Goal: Task Accomplishment & Management: Manage account settings

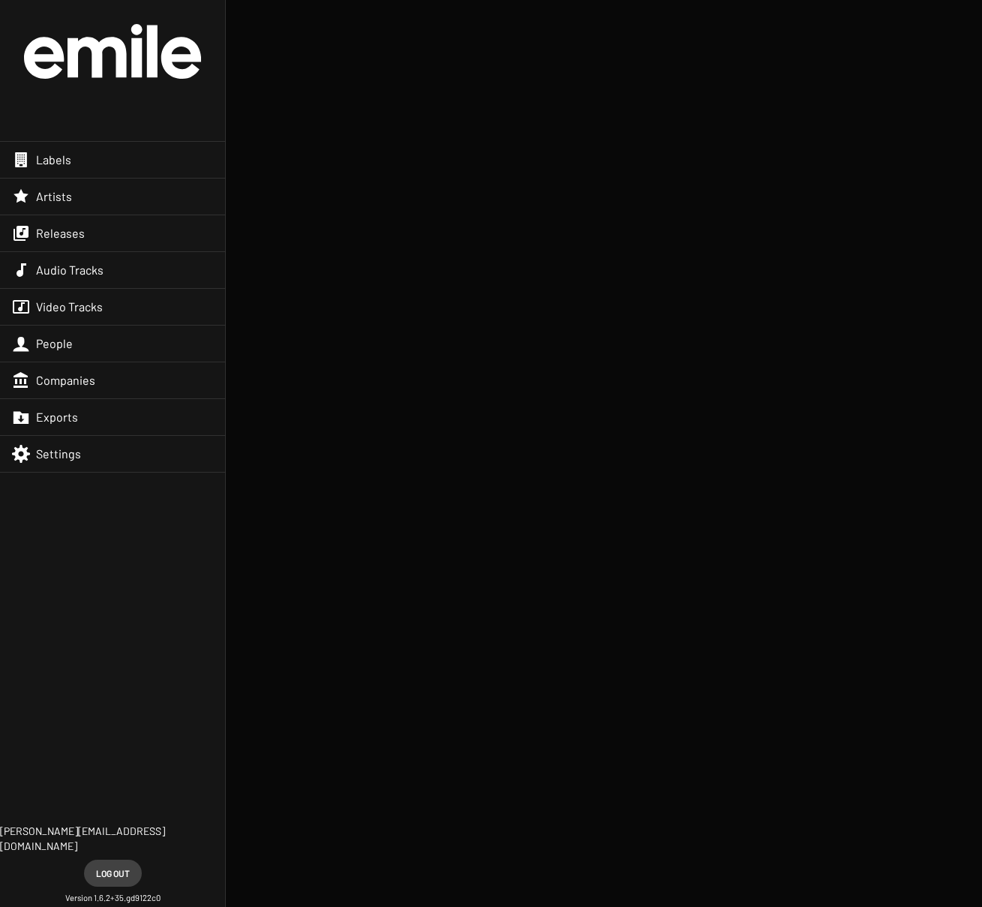
click at [76, 446] on div "Settings" at bounding box center [112, 454] width 225 height 36
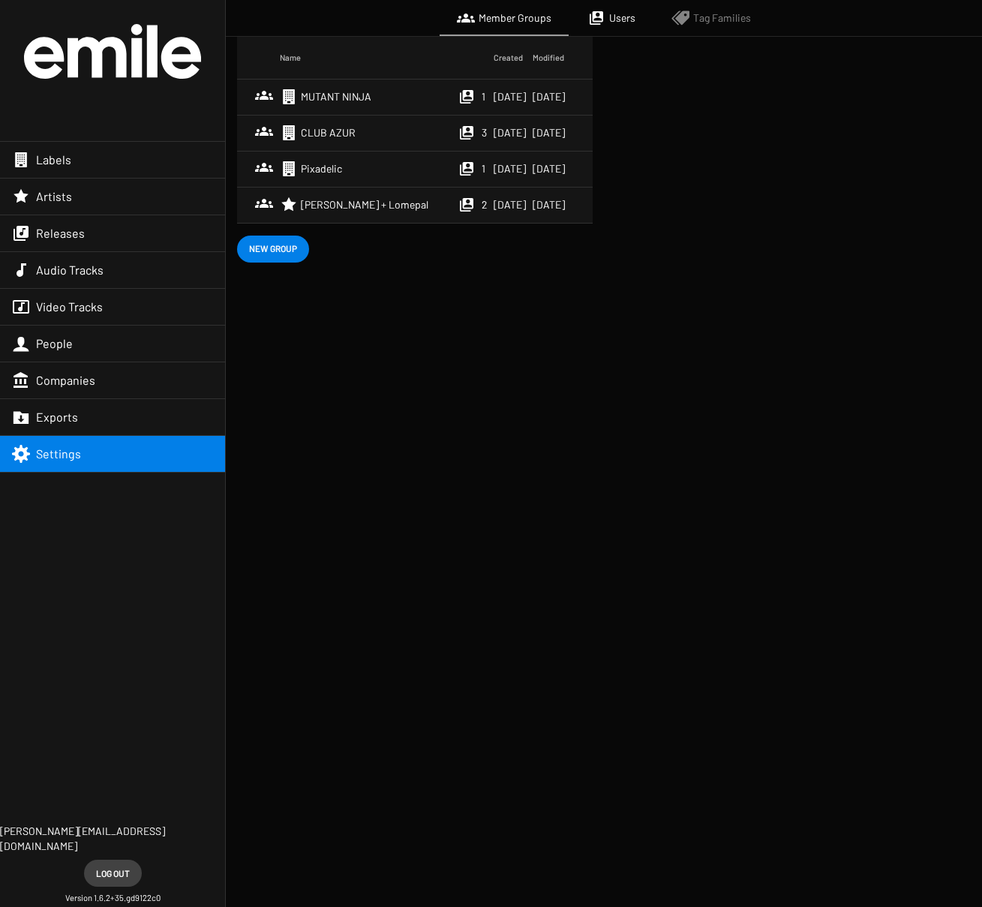
click at [344, 206] on span "[PERSON_NAME] + Lomepal" at bounding box center [365, 204] width 128 height 15
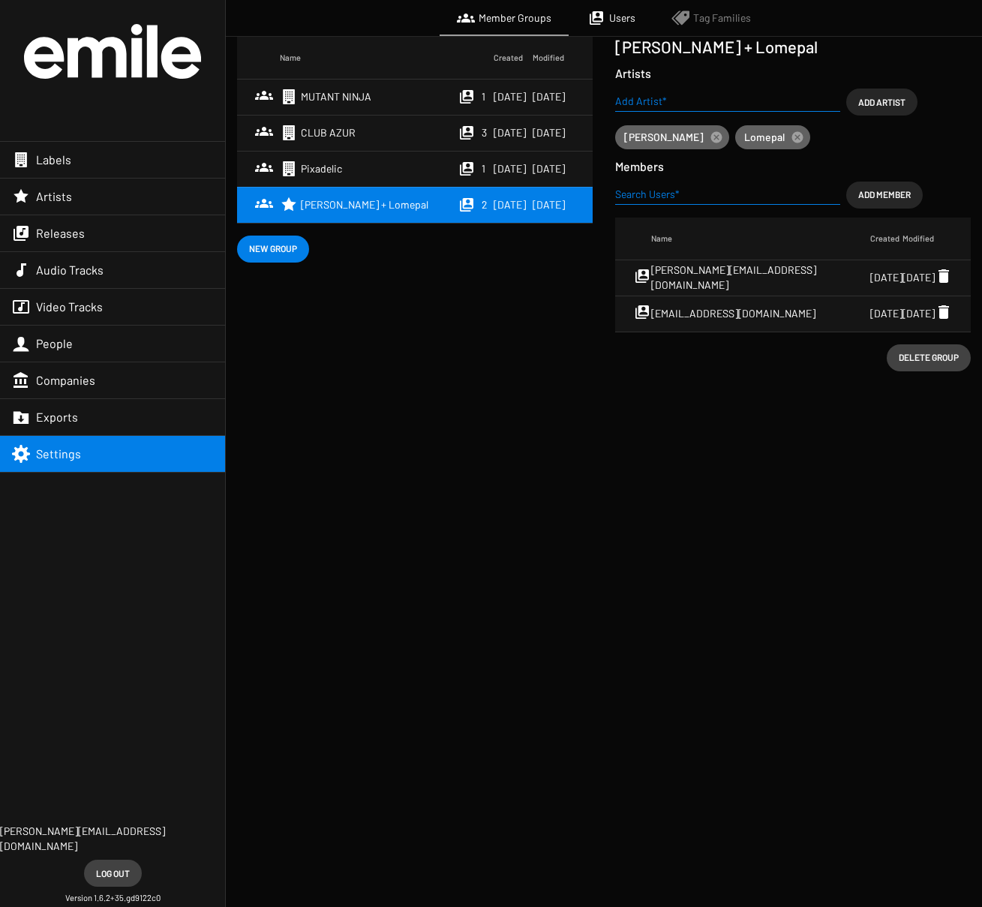
click at [939, 311] on icon at bounding box center [944, 312] width 11 height 14
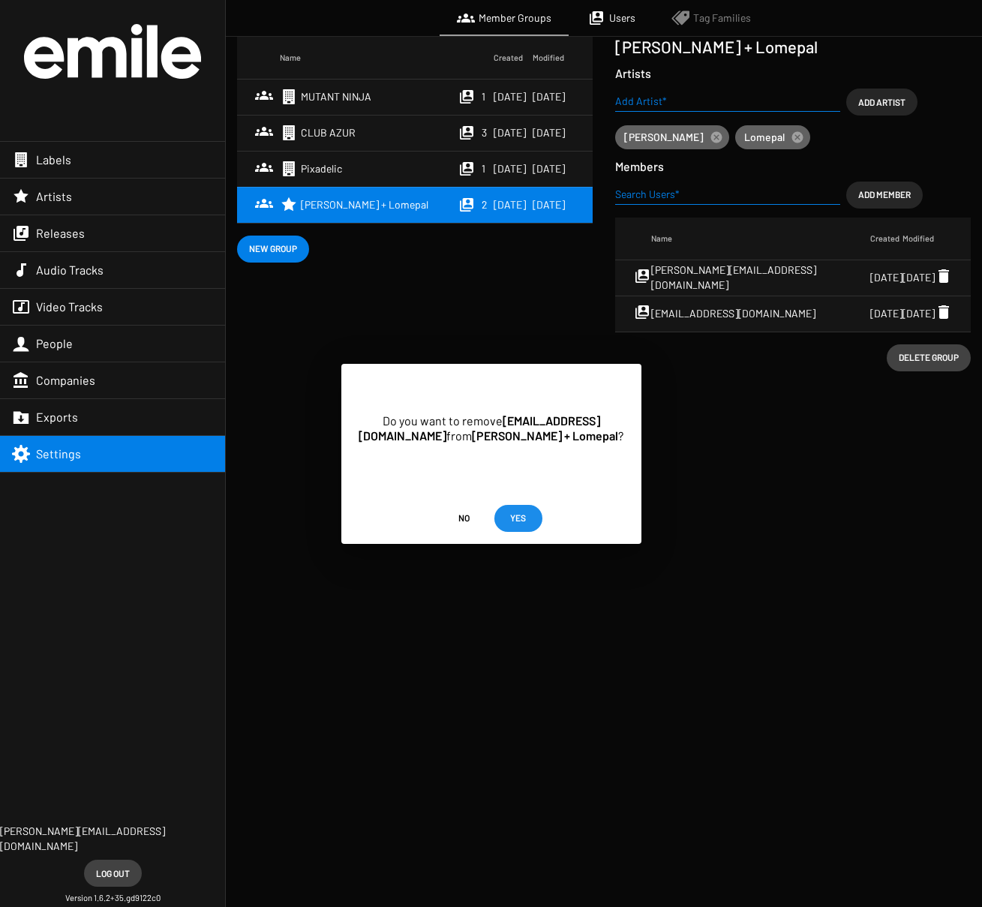
click at [518, 516] on span "Yes" at bounding box center [518, 517] width 16 height 27
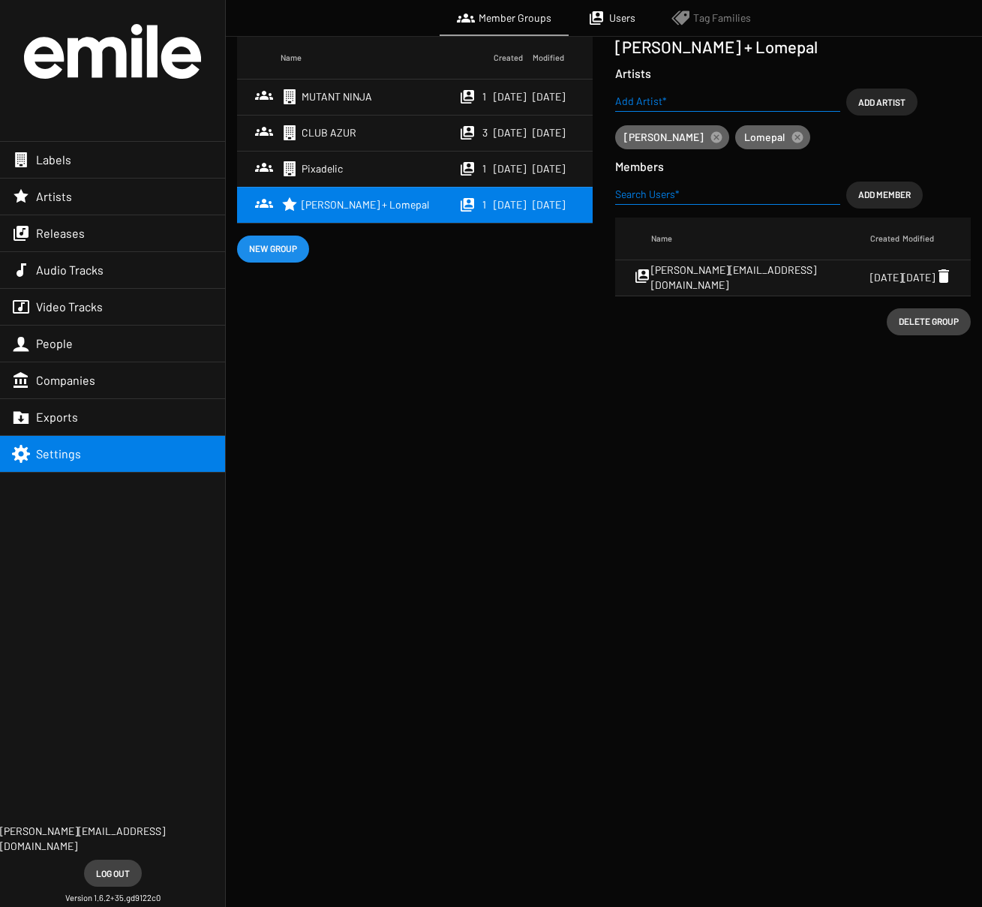
click at [293, 249] on span "New Group" at bounding box center [273, 248] width 48 height 27
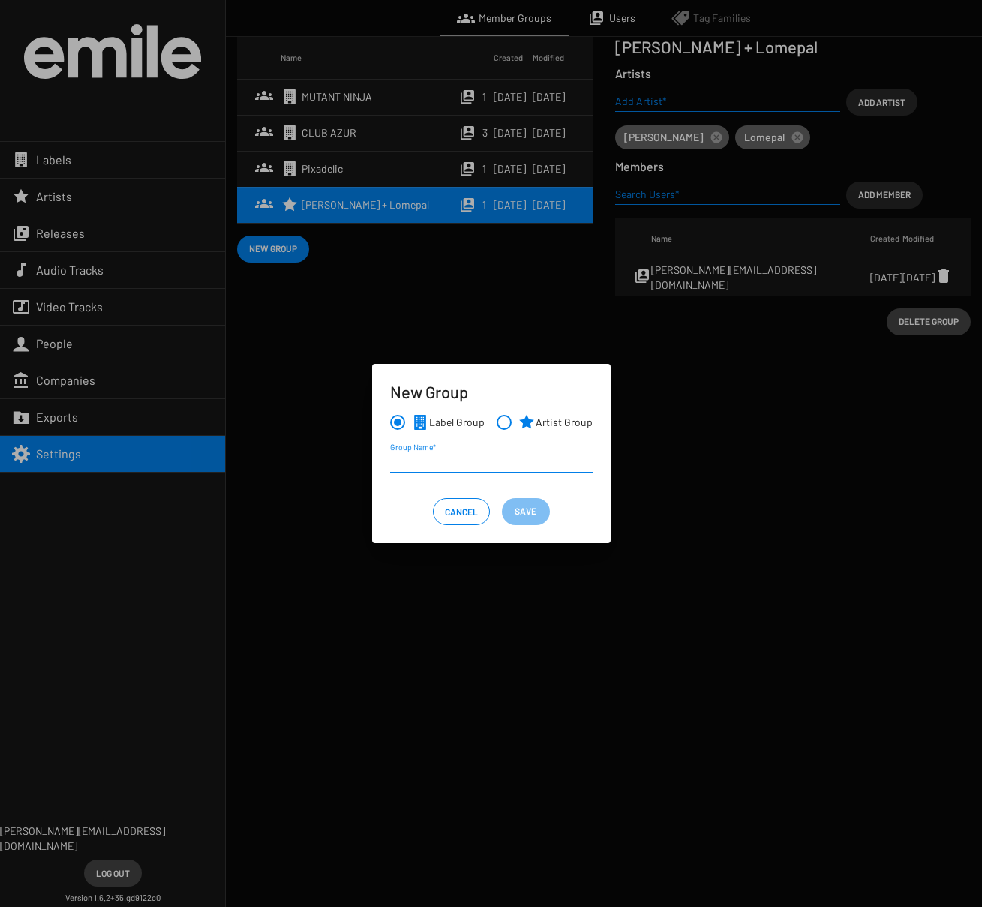
click at [464, 463] on input "Group Name *" at bounding box center [491, 462] width 203 height 12
type input "pixaledic"
click at [529, 510] on span "Save" at bounding box center [526, 510] width 22 height 27
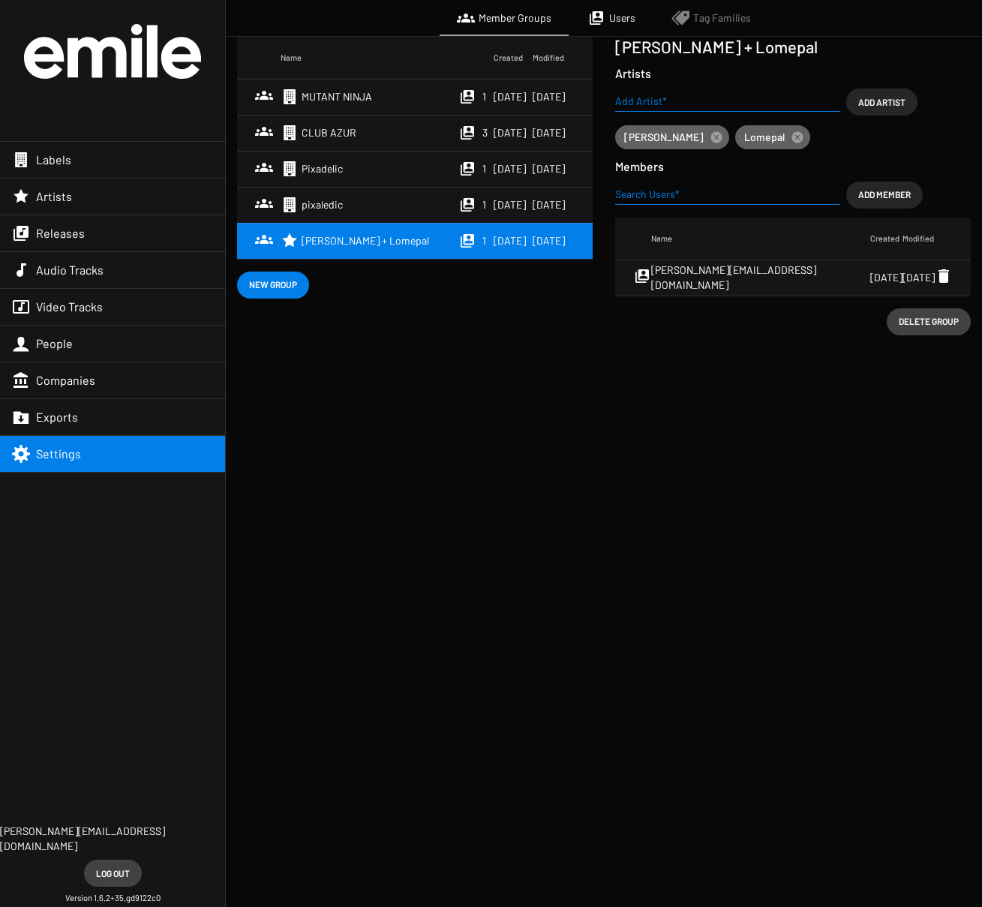
click at [350, 205] on div "pixaledic" at bounding box center [370, 205] width 179 height 18
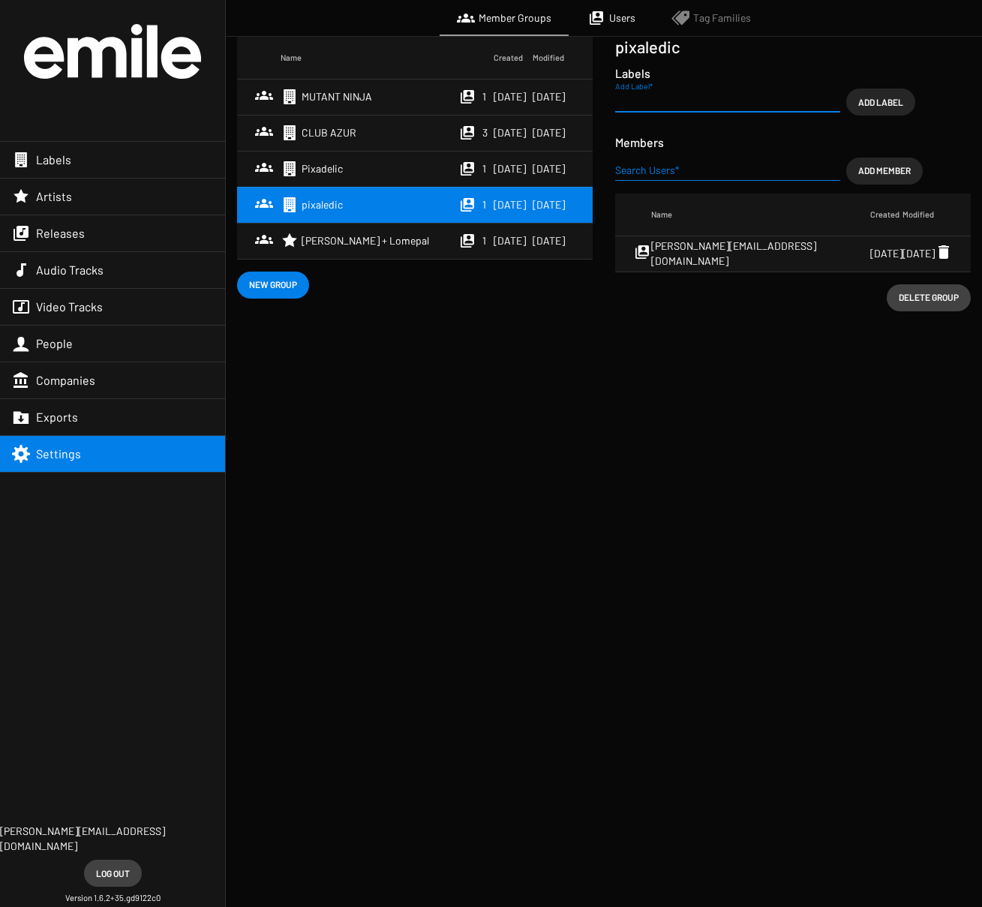
click at [629, 101] on input "Add Label *" at bounding box center [727, 101] width 225 height 12
click at [656, 131] on span "Pixadelic" at bounding box center [727, 130] width 201 height 36
type input "Pixadelic"
click at [648, 173] on input "Search Users *" at bounding box center [727, 170] width 225 height 12
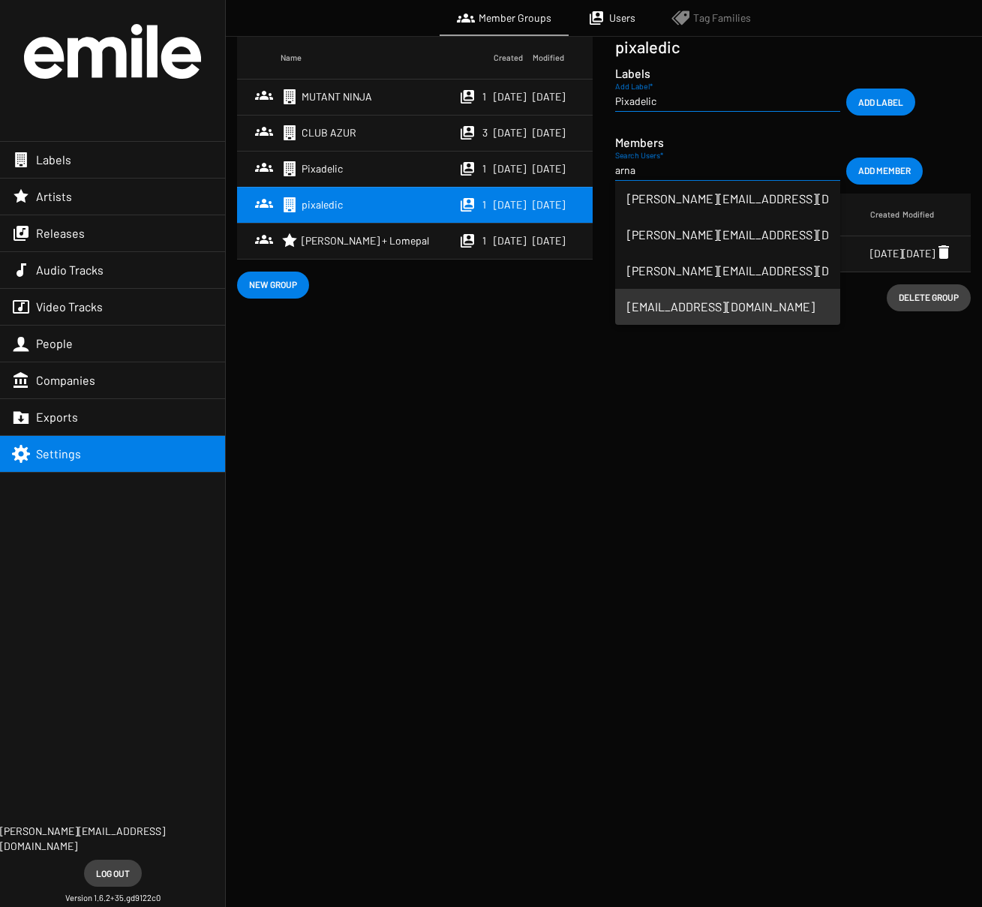
click at [692, 308] on span "[EMAIL_ADDRESS][DOMAIN_NAME]" at bounding box center [727, 307] width 201 height 36
type input "[EMAIL_ADDRESS][DOMAIN_NAME]"
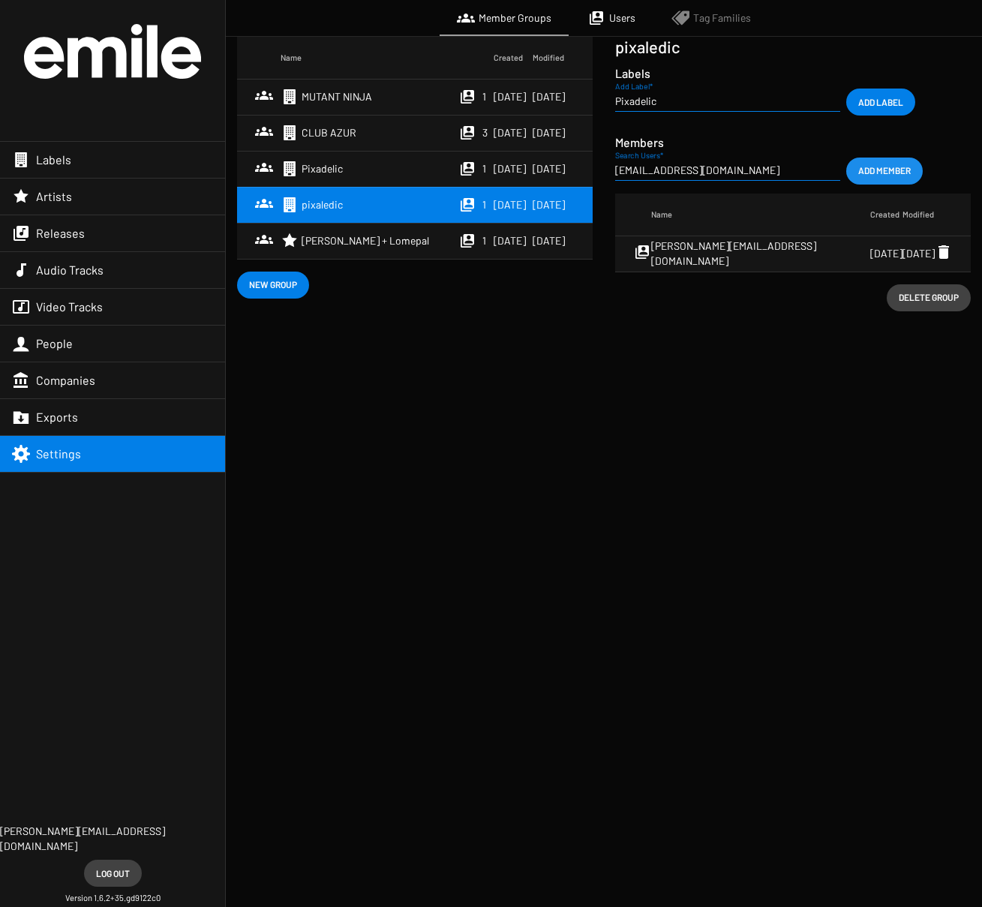
click at [883, 169] on span "Add Member" at bounding box center [884, 170] width 53 height 27
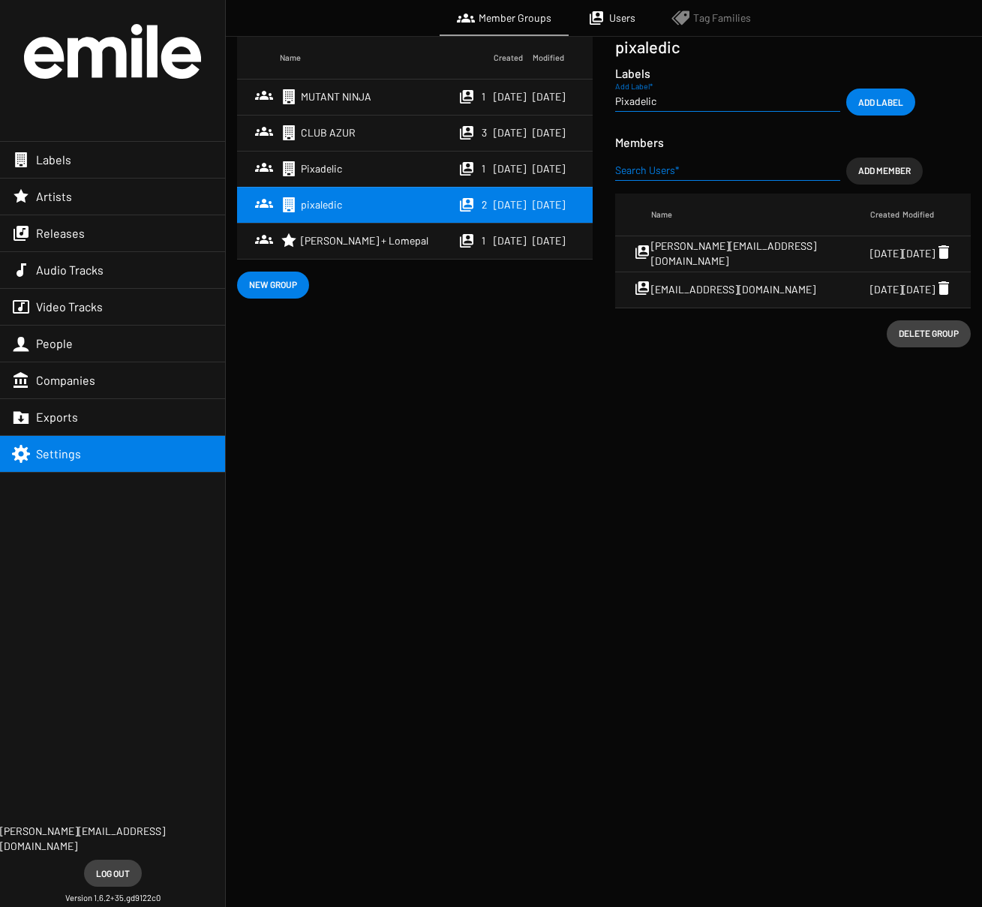
click at [684, 287] on span "[EMAIL_ADDRESS][DOMAIN_NAME]" at bounding box center [733, 289] width 164 height 15
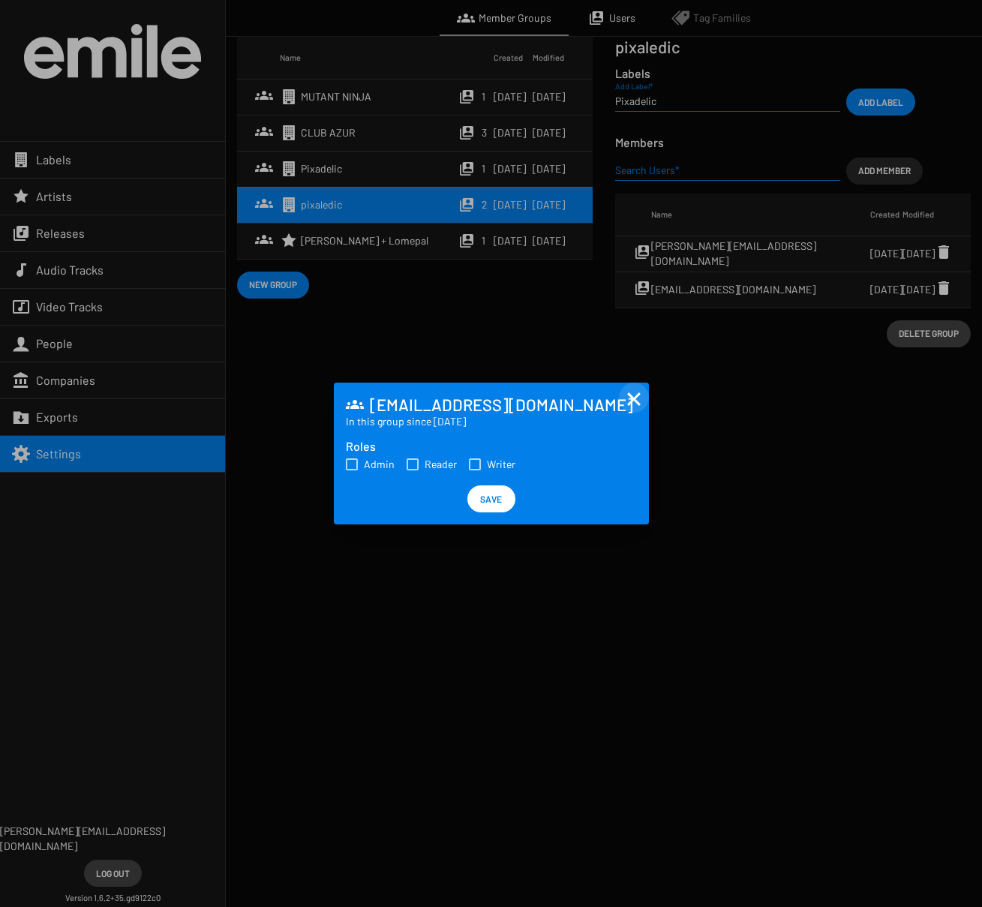
drag, startPoint x: 470, startPoint y: 462, endPoint x: 443, endPoint y: 463, distance: 27.0
click at [470, 462] on span at bounding box center [475, 464] width 12 height 12
click at [474, 470] on input "Writer" at bounding box center [474, 470] width 1 height 1
checkbox input "true"
click at [412, 462] on span at bounding box center [413, 464] width 12 height 12
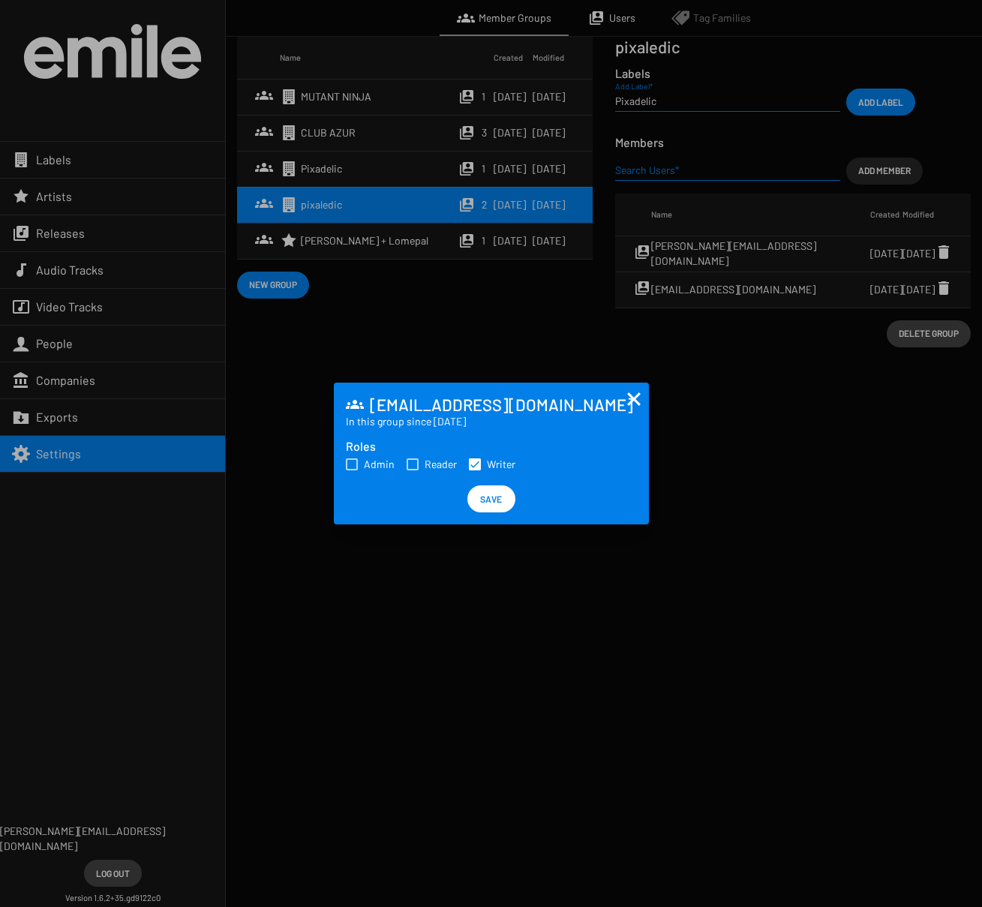
click at [412, 470] on input "Reader" at bounding box center [412, 470] width 1 height 1
checkbox input "true"
click at [501, 497] on span "Save" at bounding box center [491, 498] width 24 height 27
click at [494, 503] on span "Save" at bounding box center [491, 498] width 24 height 27
click at [510, 555] on div at bounding box center [491, 453] width 982 height 907
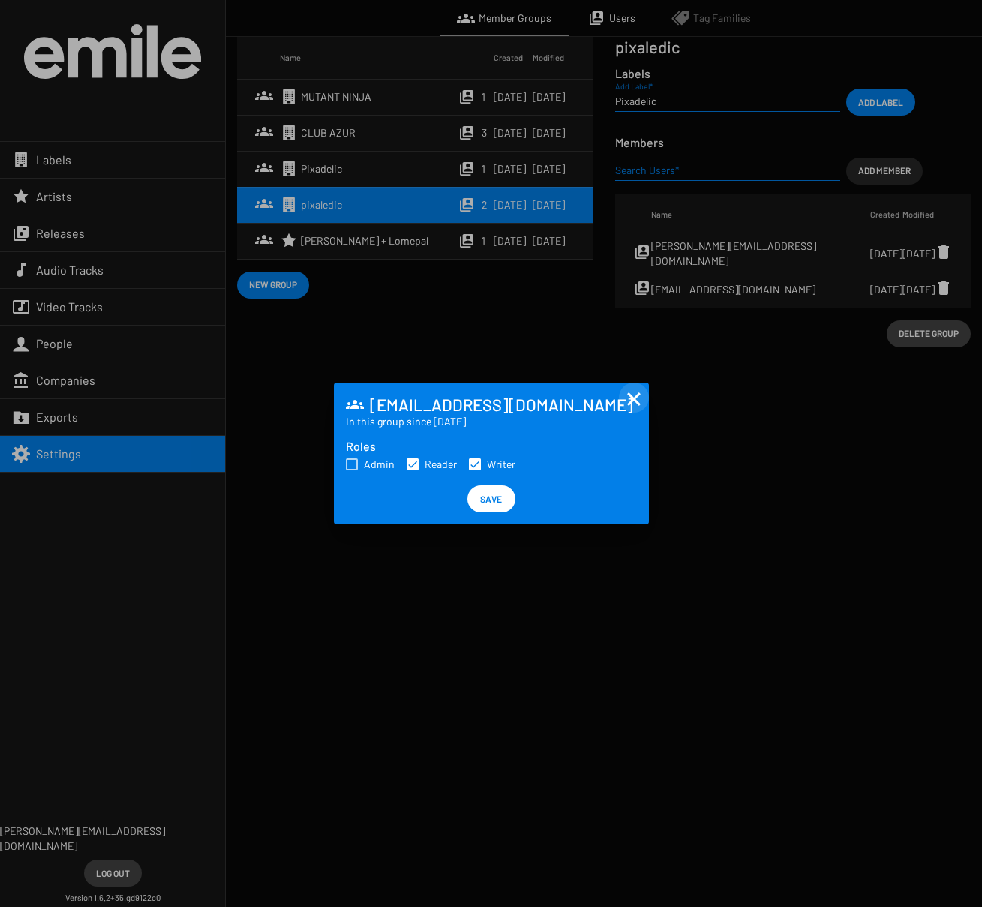
click at [333, 166] on div at bounding box center [491, 453] width 982 height 907
click at [633, 398] on mat-icon "button" at bounding box center [634, 399] width 18 height 18
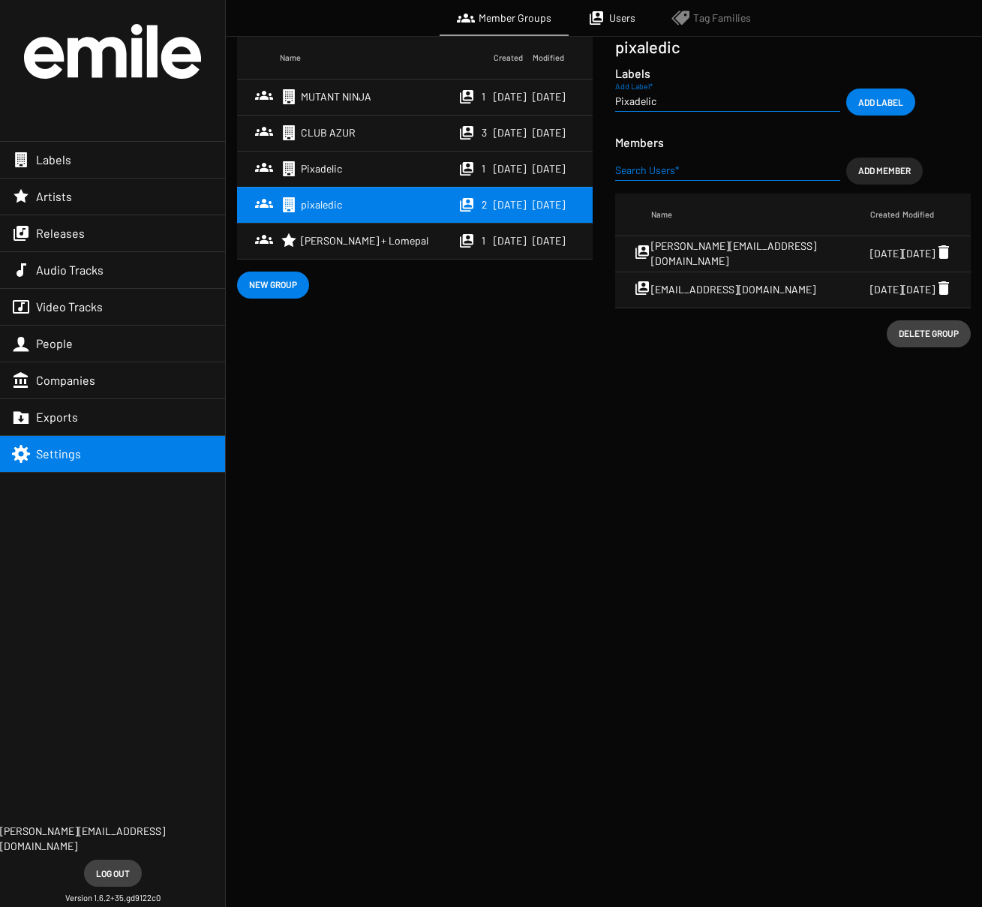
click at [324, 173] on span "Pixadelic" at bounding box center [321, 168] width 41 height 15
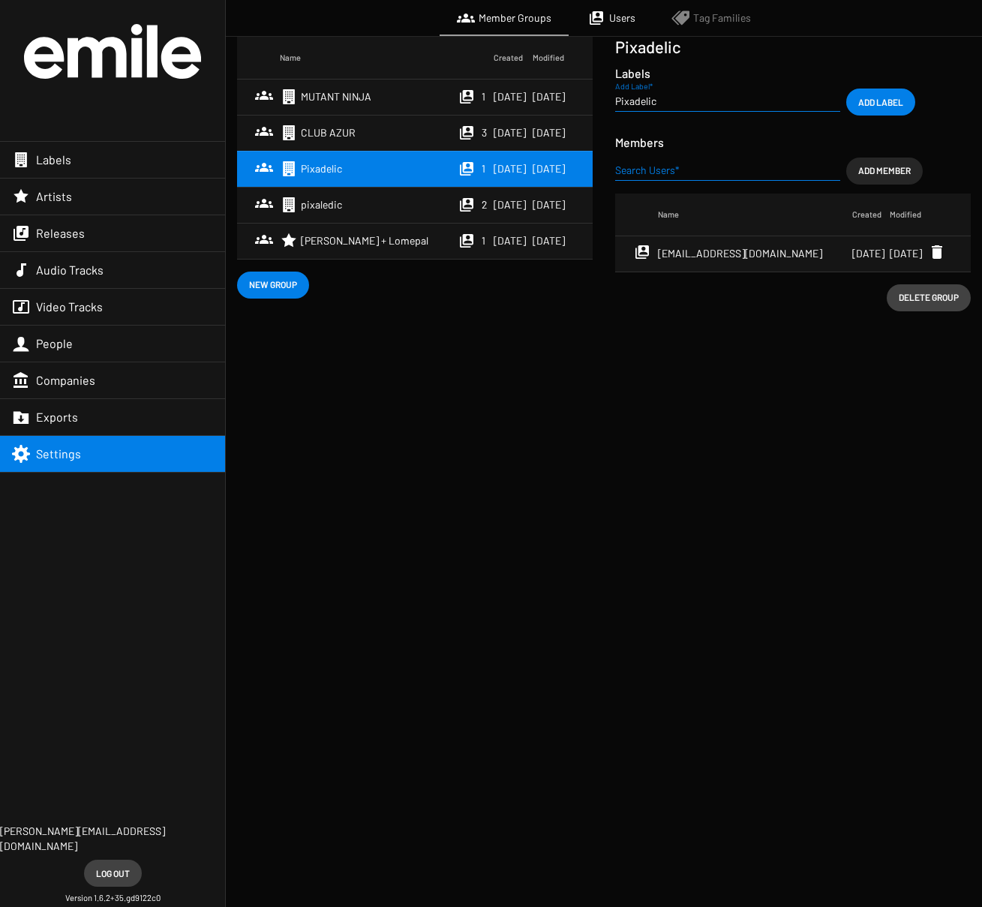
click at [330, 192] on td "pixaledic" at bounding box center [369, 205] width 178 height 36
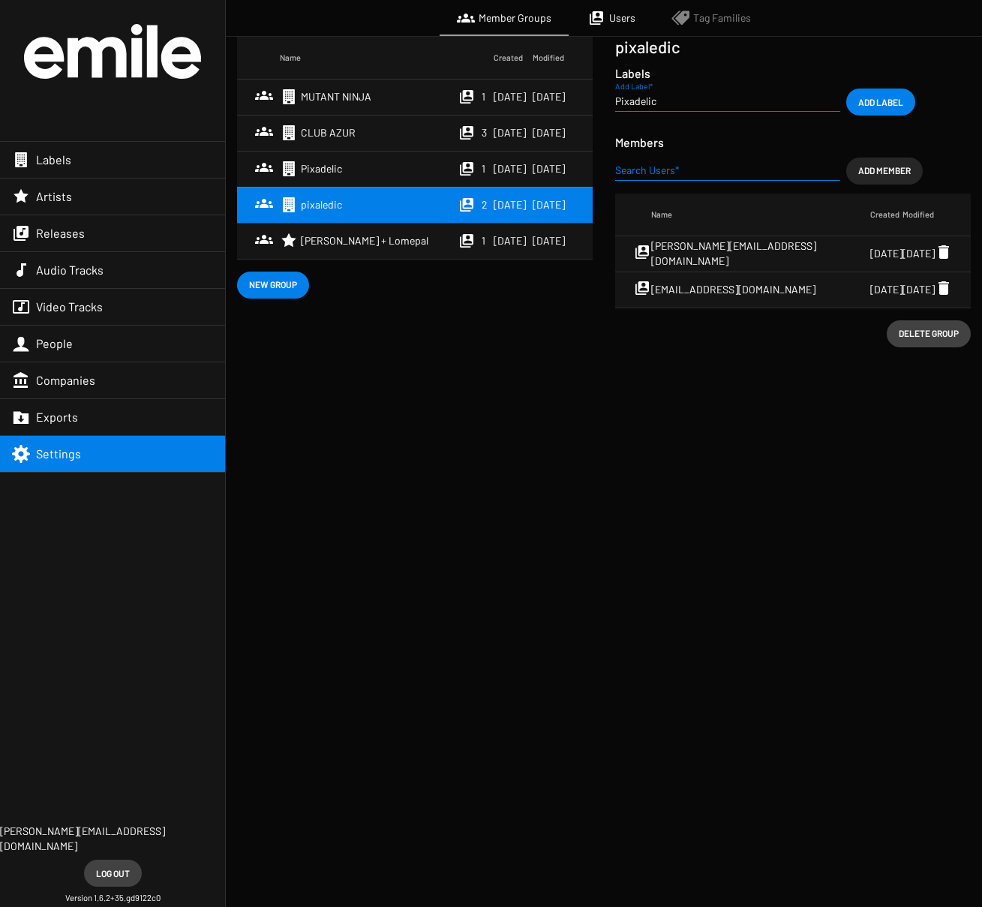
click at [326, 167] on span "Pixadelic" at bounding box center [321, 168] width 41 height 15
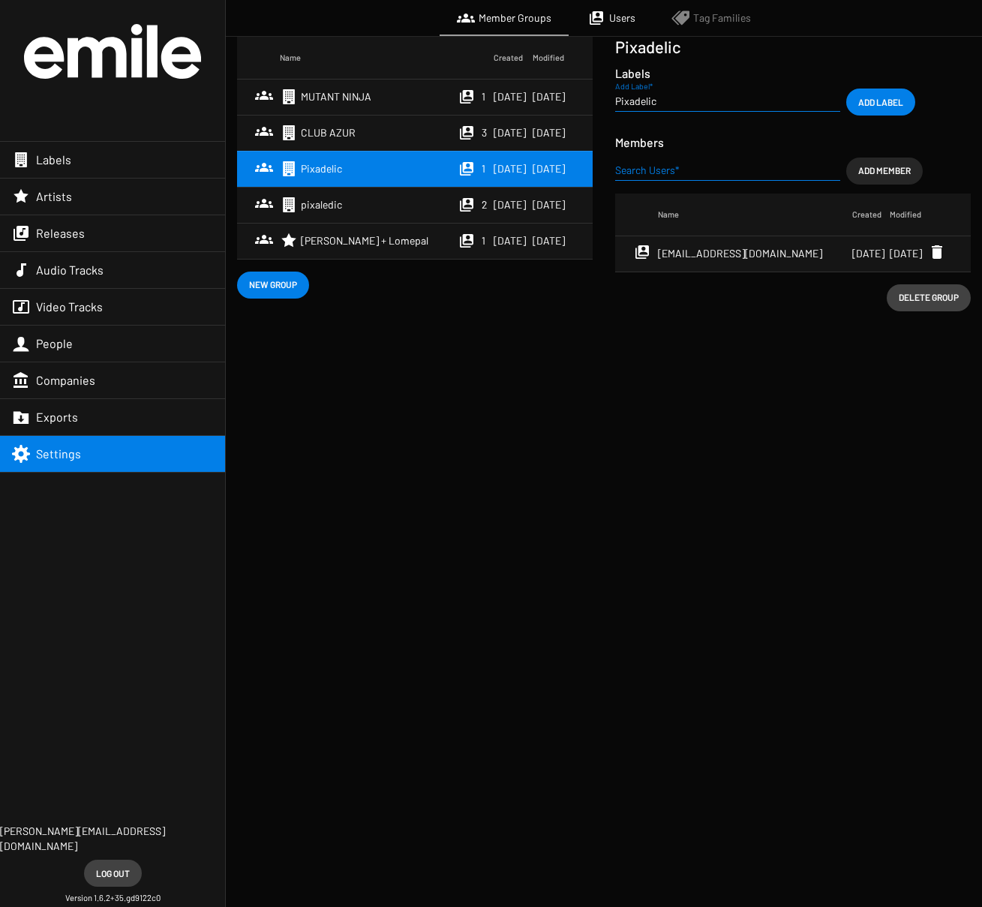
click at [345, 205] on div "pixaledic" at bounding box center [369, 205] width 178 height 18
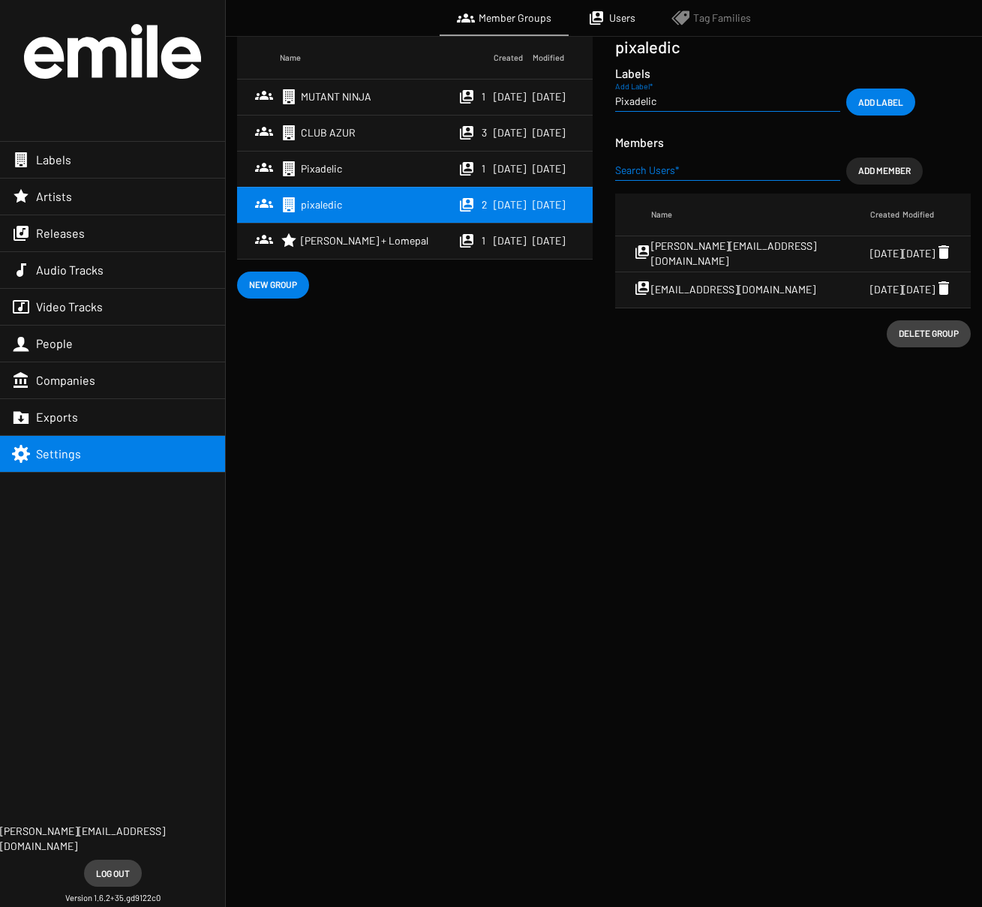
click at [355, 168] on div "Pixadelic" at bounding box center [369, 169] width 178 height 18
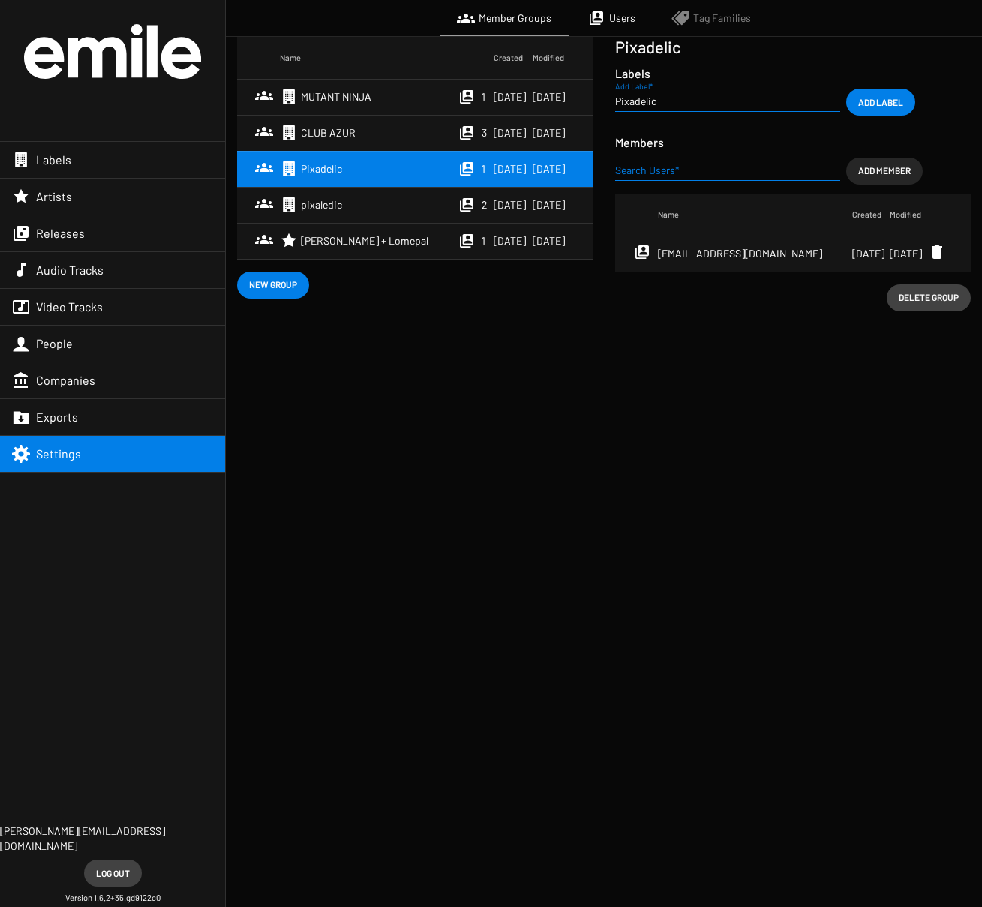
click at [936, 248] on icon at bounding box center [937, 252] width 11 height 14
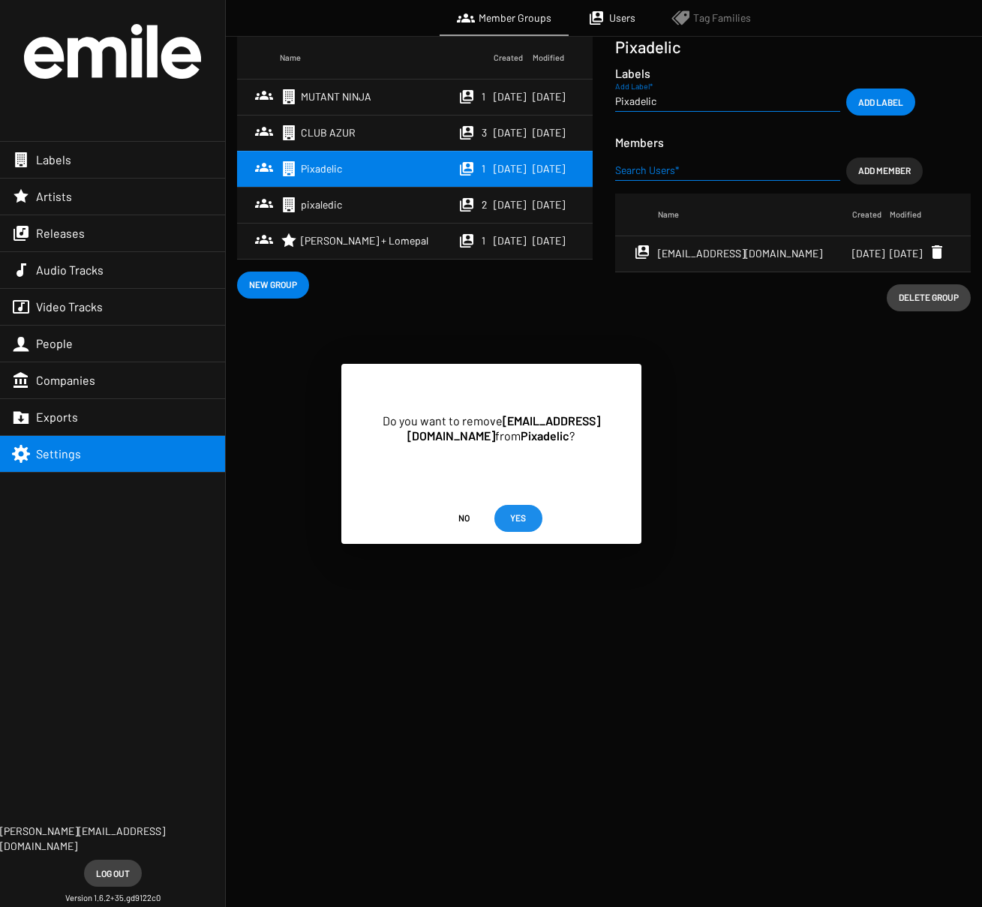
click at [517, 515] on span "Yes" at bounding box center [518, 517] width 16 height 27
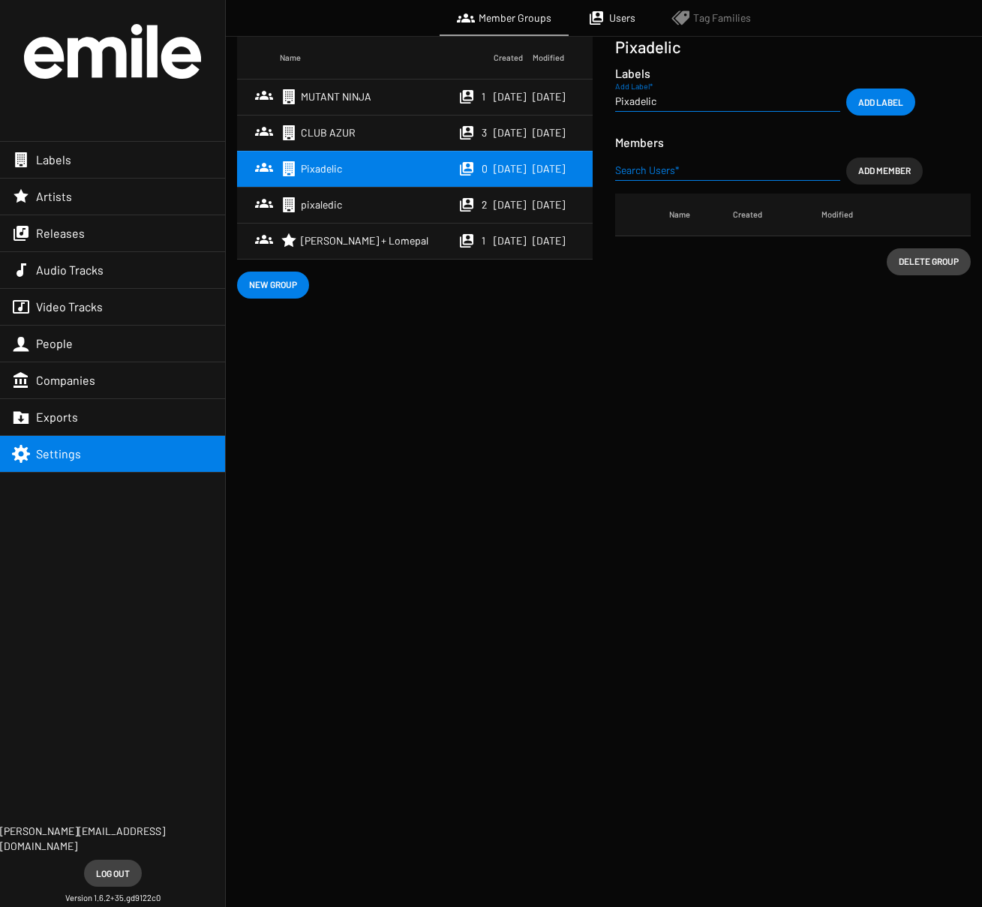
click at [355, 203] on div "pixaledic" at bounding box center [369, 205] width 178 height 18
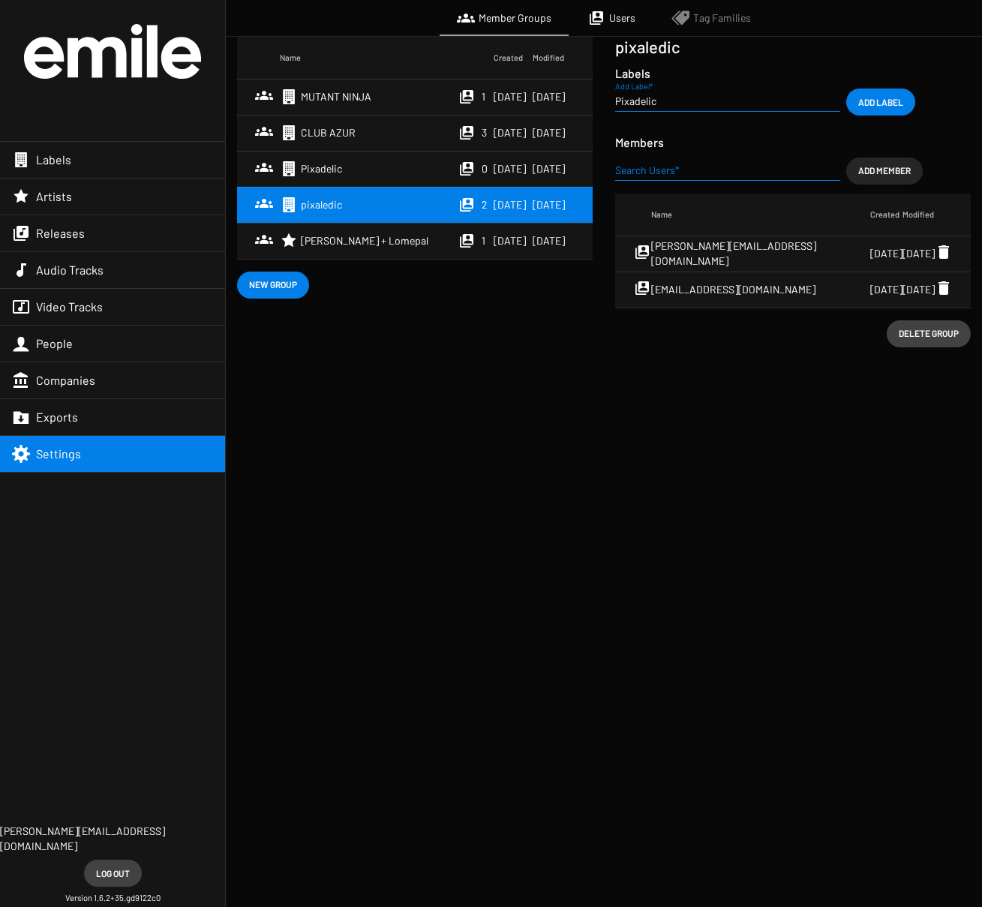
click at [337, 170] on span "Pixadelic" at bounding box center [321, 168] width 41 height 15
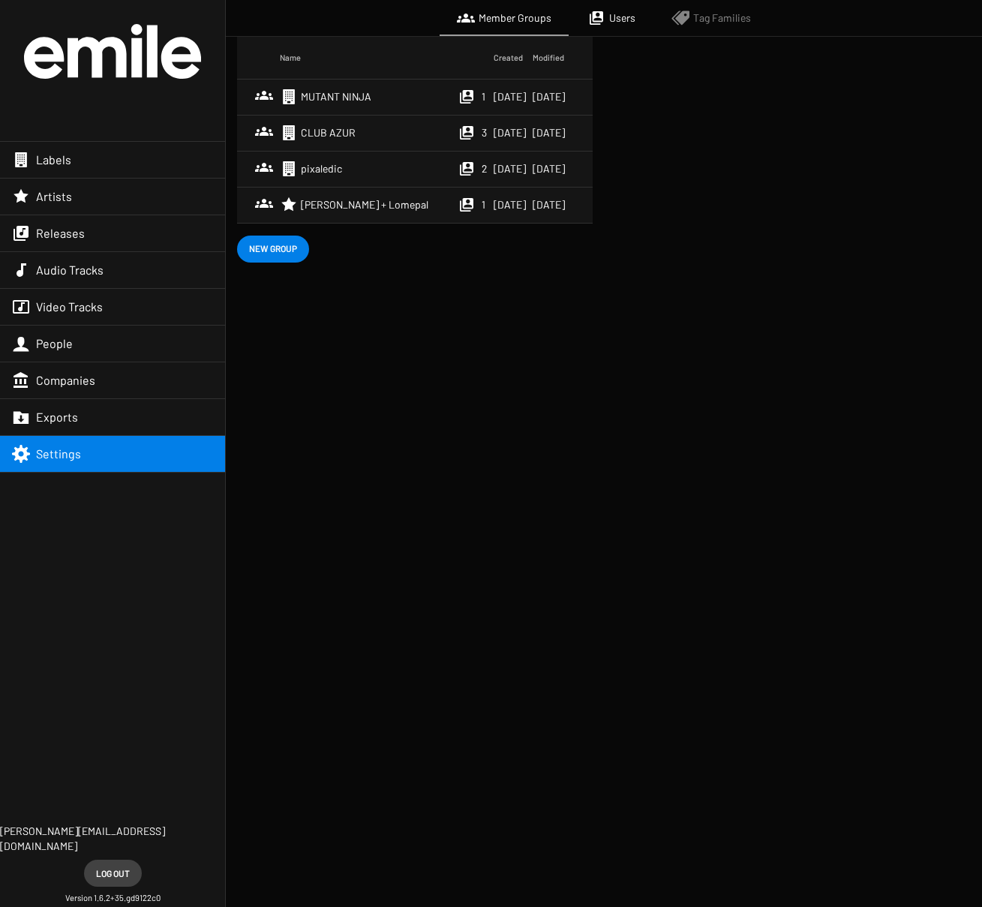
click at [335, 167] on span "pixaledic" at bounding box center [321, 168] width 41 height 15
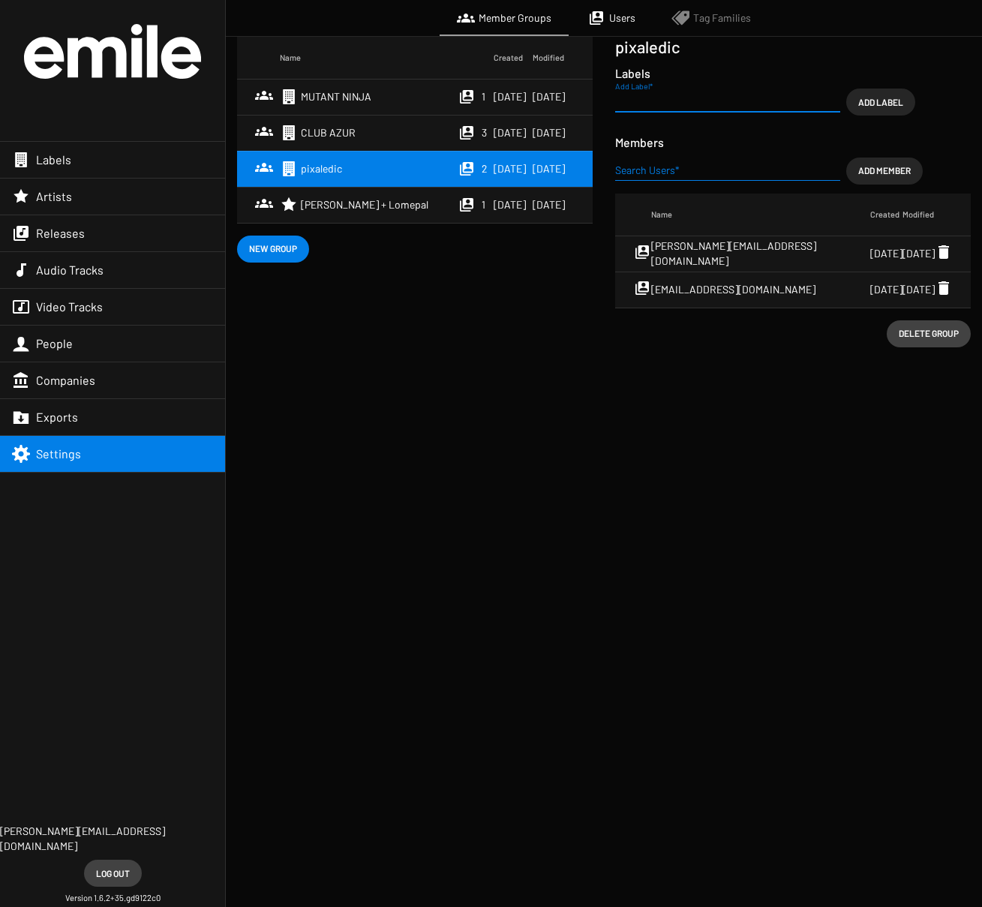
click at [671, 99] on input "Add Label *" at bounding box center [727, 101] width 225 height 12
click at [666, 131] on span "Pixadelic" at bounding box center [727, 130] width 201 height 36
type input "Pixadelic"
click at [877, 101] on span "Add Label" at bounding box center [880, 102] width 45 height 27
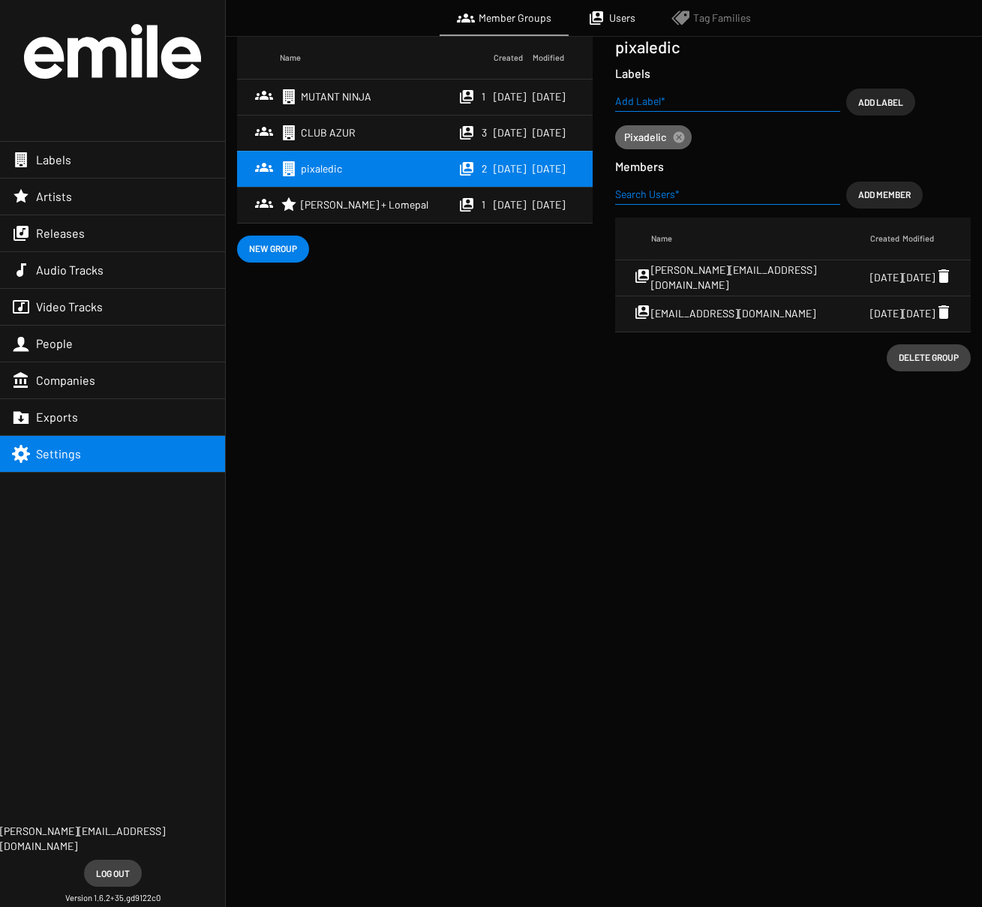
click at [744, 397] on main "Member Groups Users Tag Families Name Created Modified MUTANT NINJA [DATE] 6, […" at bounding box center [604, 453] width 756 height 907
click at [116, 866] on span "Log out" at bounding box center [113, 873] width 34 height 27
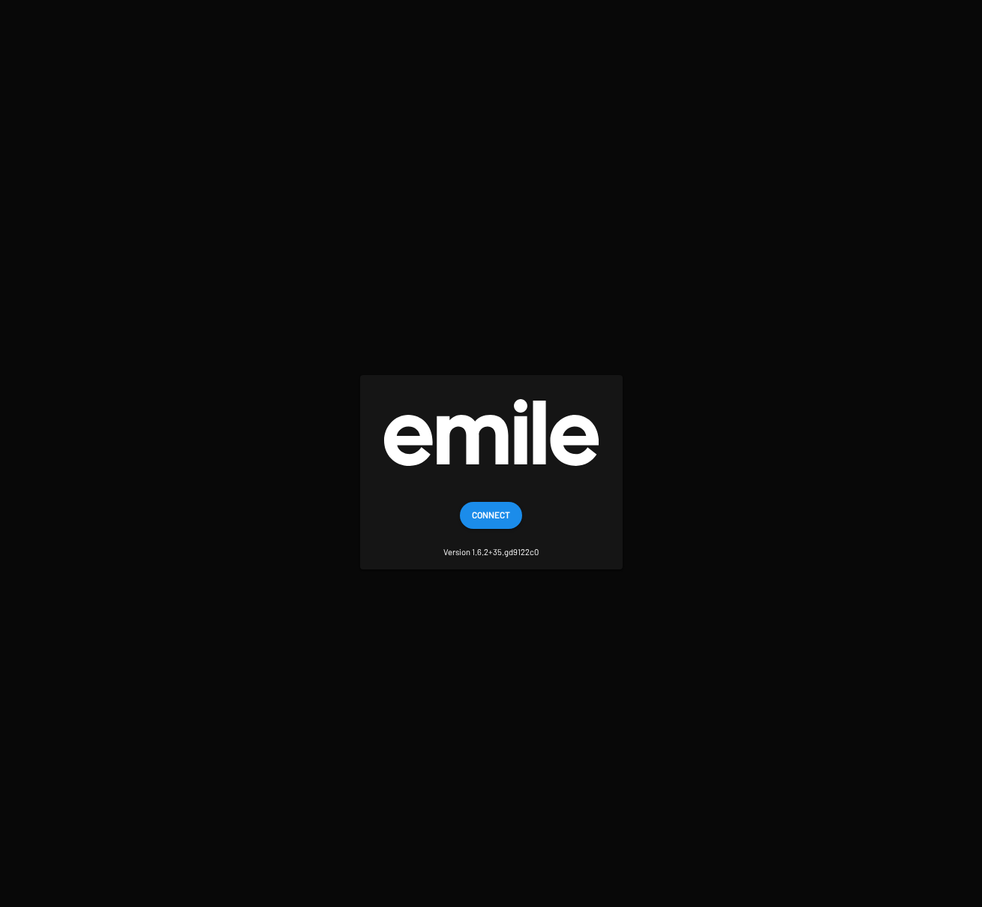
click at [498, 514] on span "Connect" at bounding box center [491, 514] width 38 height 27
